Goal: Task Accomplishment & Management: Use online tool/utility

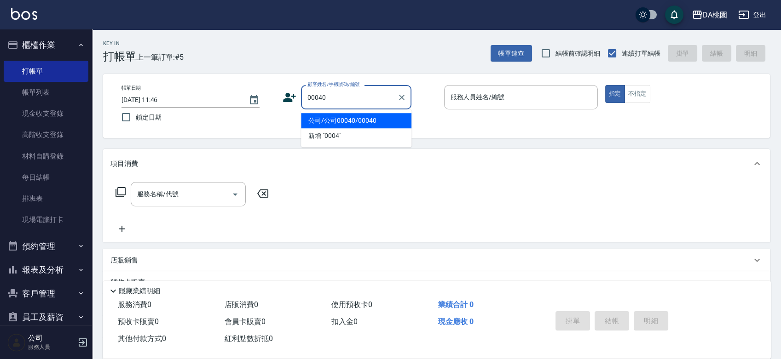
type input "公司/公司00040/00040"
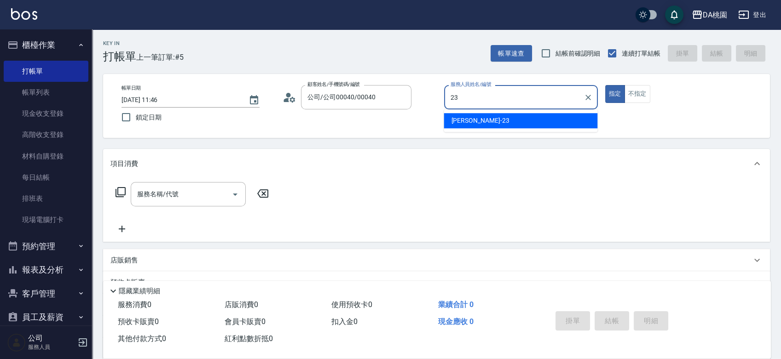
type input "23"
type button "true"
type input "[PERSON_NAME] -23"
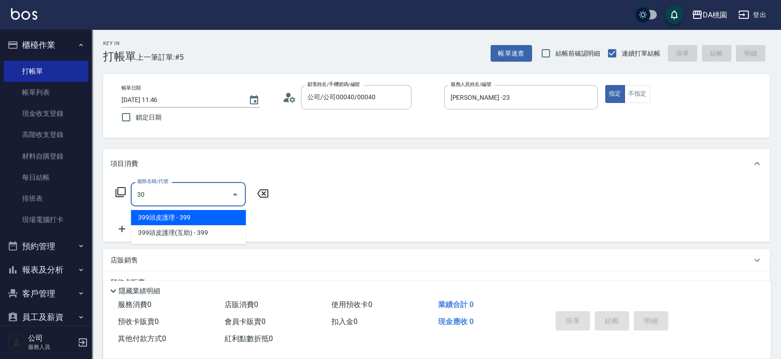
type input "303"
type input "30"
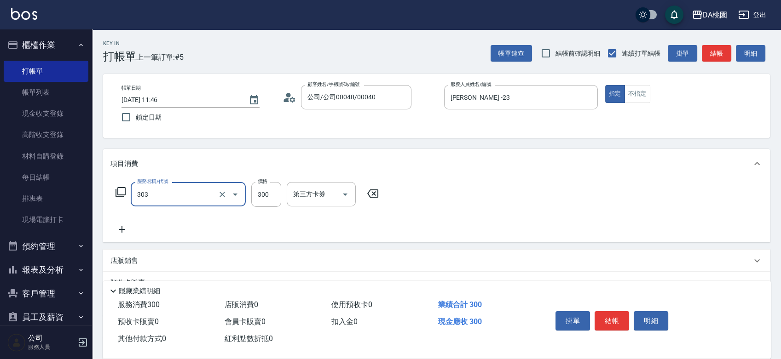
type input "A級剪髮(303)"
type input "0"
type input "50"
type input "500"
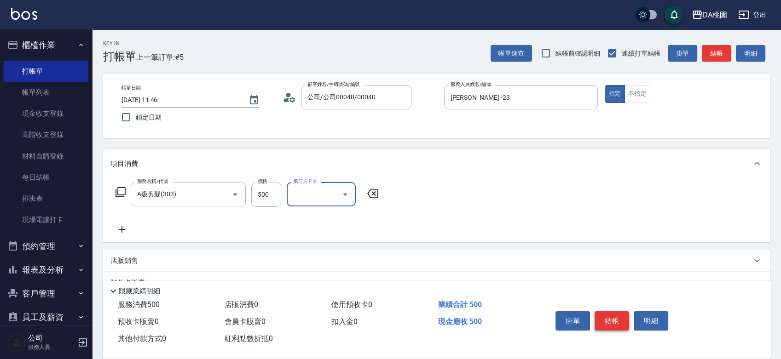
click at [606, 314] on button "結帳" at bounding box center [611, 320] width 35 height 19
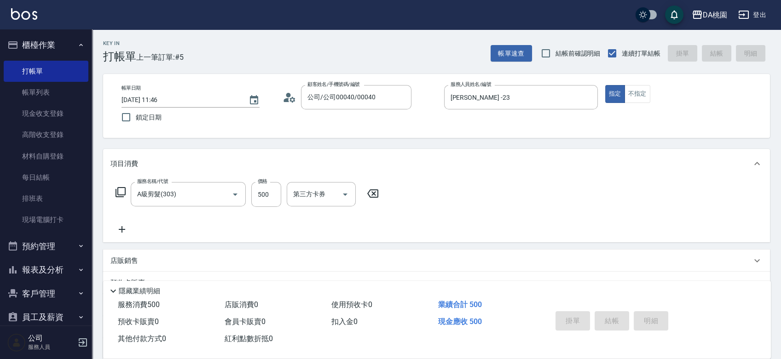
type input "[DATE] 12:27"
type input "0"
click at [435, 134] on div "帳單日期 [DATE] 12:27 鎖定日期 顧客姓名/手機號碼/編號 顧客姓名/手機號碼/編號 服務人員姓名/編號 服務人員姓名/編號 指定 不指定" at bounding box center [436, 106] width 667 height 64
